Goal: Check status: Check status

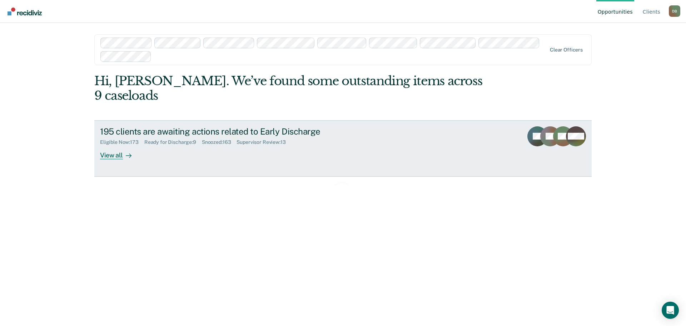
click at [183, 139] on div "Ready for Discharge : 9" at bounding box center [173, 142] width 58 height 6
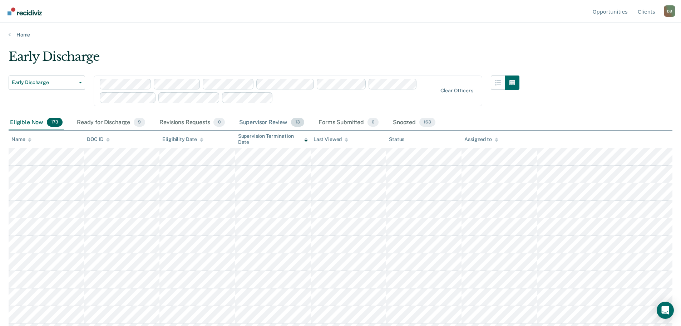
click at [270, 124] on div "Supervisor Review 13" at bounding box center [272, 123] width 68 height 16
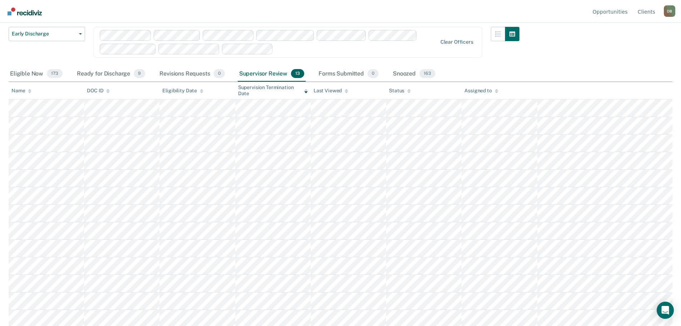
scroll to position [50, 0]
click at [117, 72] on div "Ready for Discharge 9" at bounding box center [110, 73] width 71 height 16
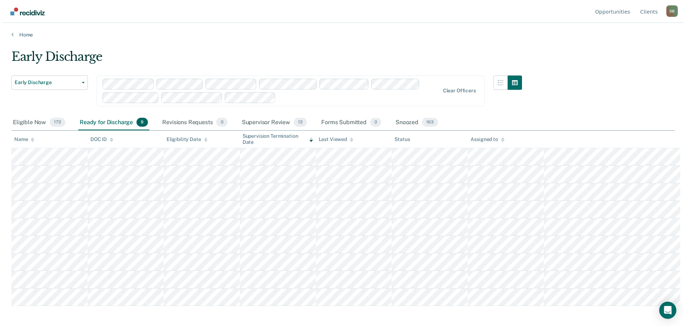
scroll to position [0, 0]
